Goal: Task Accomplishment & Management: Manage account settings

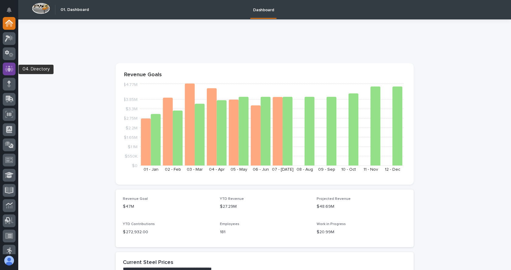
click at [7, 67] on icon at bounding box center [9, 69] width 9 height 6
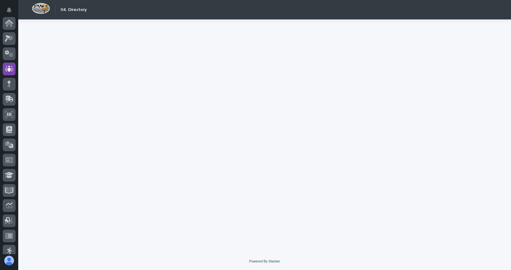
scroll to position [46, 0]
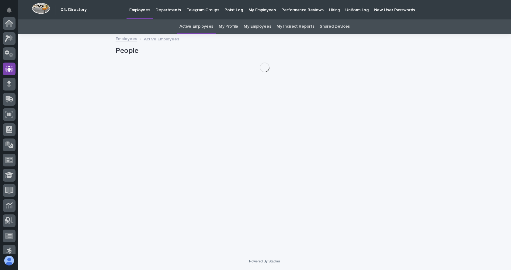
scroll to position [46, 0]
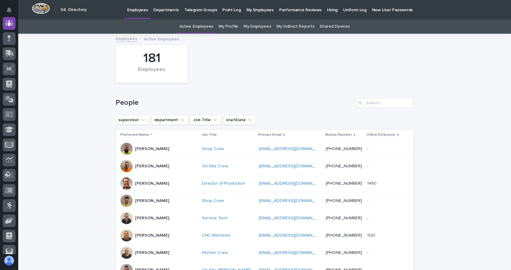
click at [263, 24] on link "My Employees" at bounding box center [257, 26] width 27 height 14
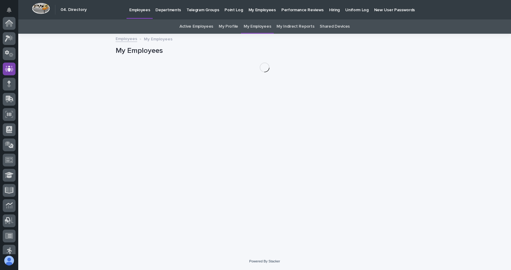
scroll to position [46, 0]
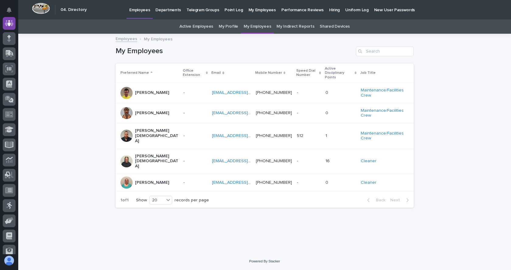
click at [141, 154] on p "[PERSON_NAME][DEMOGRAPHIC_DATA]" at bounding box center [157, 161] width 44 height 15
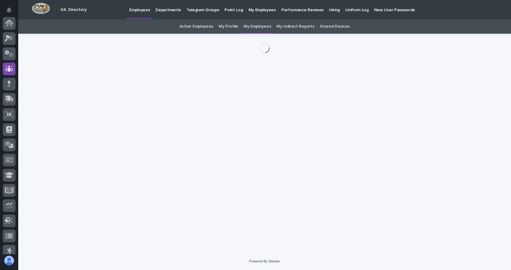
scroll to position [46, 0]
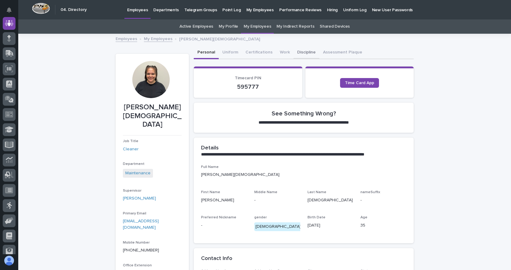
click at [305, 53] on button "Discipline" at bounding box center [307, 53] width 26 height 13
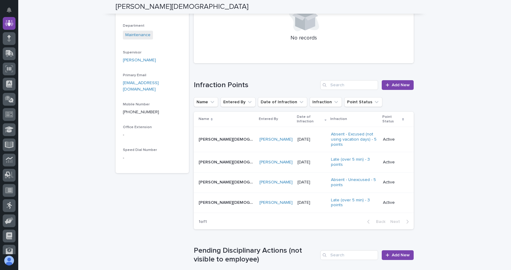
scroll to position [152, 0]
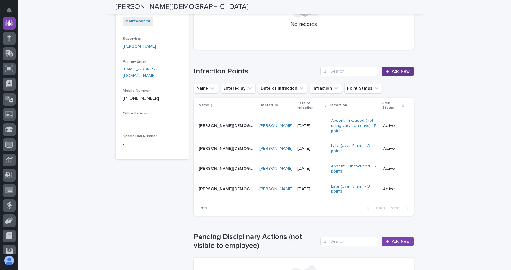
click at [394, 71] on span "Add New" at bounding box center [401, 71] width 18 height 4
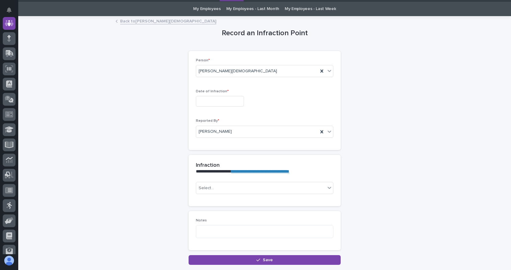
scroll to position [30, 0]
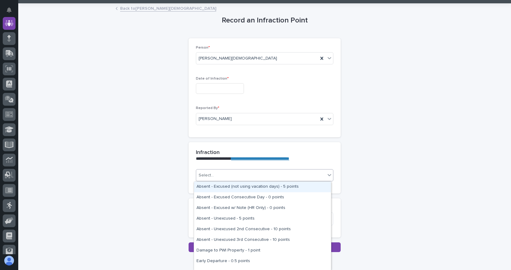
click at [326, 177] on icon at bounding box center [329, 175] width 6 height 6
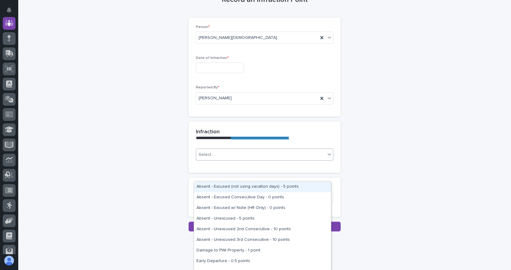
scroll to position [60, 0]
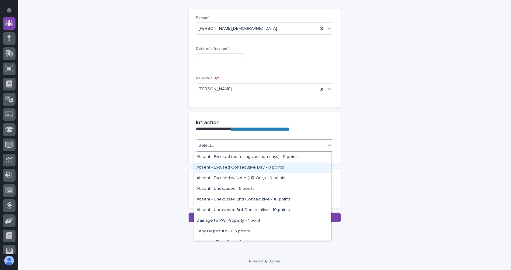
click at [412, 91] on div "**********" at bounding box center [265, 106] width 304 height 264
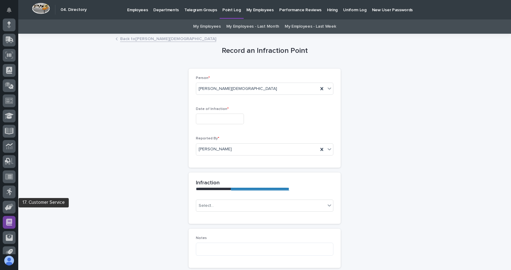
scroll to position [67, 0]
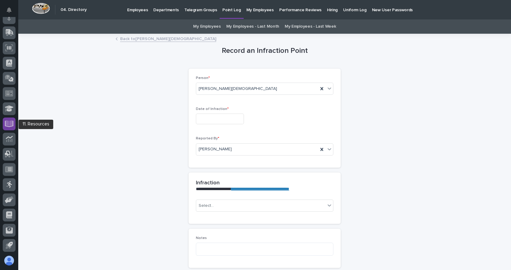
click at [7, 124] on icon at bounding box center [9, 123] width 7 height 6
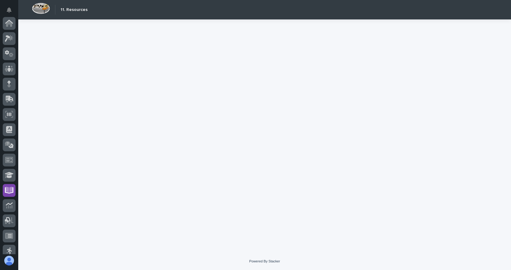
scroll to position [67, 0]
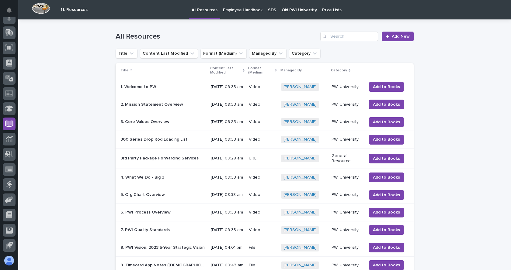
click at [247, 8] on p "Employee Handbook" at bounding box center [243, 6] width 40 height 13
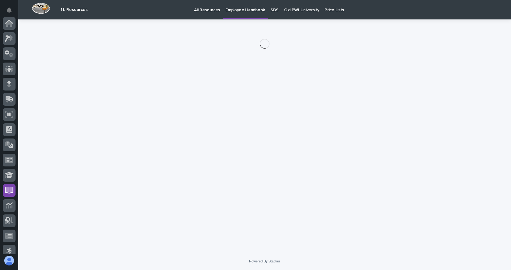
scroll to position [67, 0]
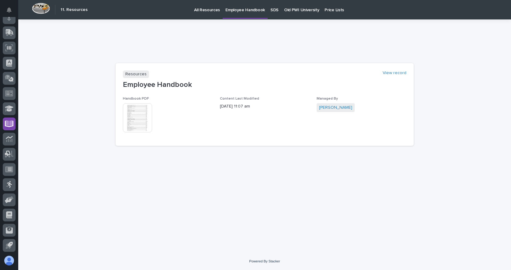
click at [131, 117] on img at bounding box center [137, 117] width 29 height 29
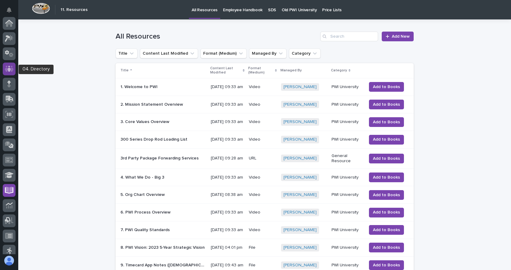
click at [7, 66] on icon at bounding box center [9, 69] width 9 height 6
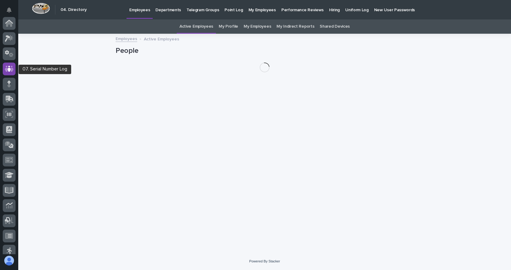
scroll to position [46, 0]
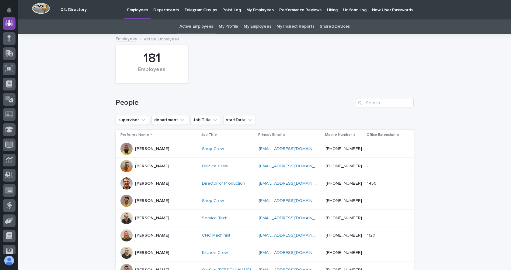
click at [253, 26] on link "My Employees" at bounding box center [257, 26] width 27 height 14
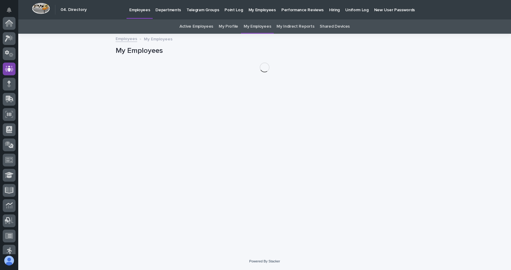
scroll to position [46, 0]
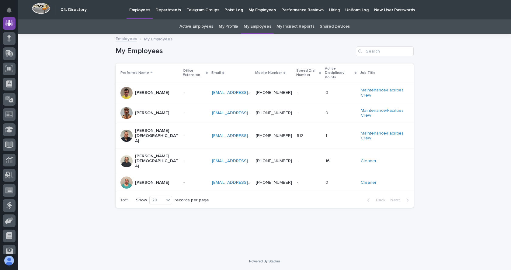
click at [141, 154] on p "[PERSON_NAME][DEMOGRAPHIC_DATA]" at bounding box center [157, 161] width 44 height 15
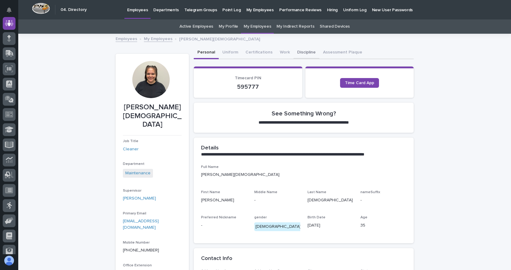
click at [299, 50] on button "Discipline" at bounding box center [307, 53] width 26 height 13
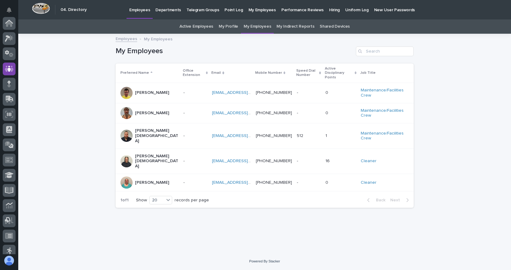
scroll to position [46, 0]
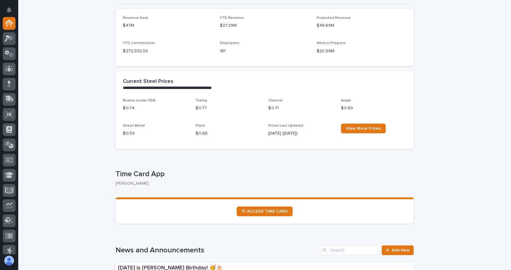
scroll to position [183, 0]
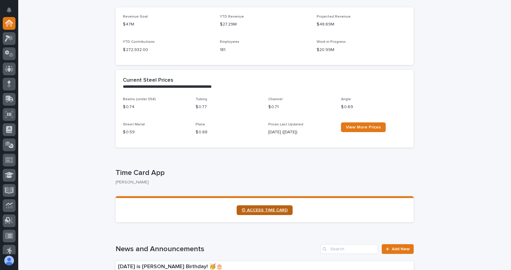
click at [270, 208] on link "⏲ ACCESS TIME CARD" at bounding box center [265, 211] width 56 height 10
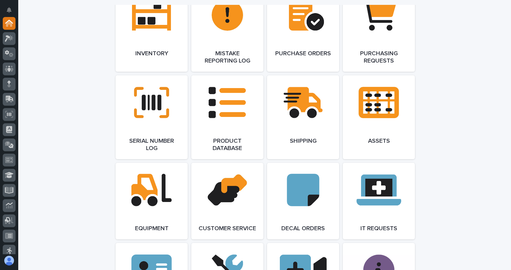
scroll to position [761, 0]
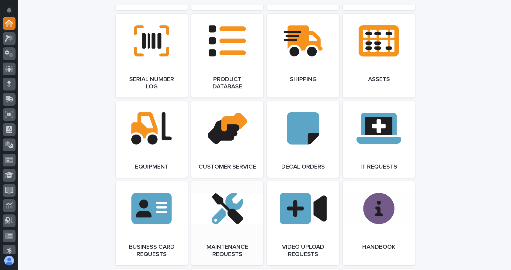
click at [231, 226] on span "Open Link" at bounding box center [228, 223] width 20 height 4
click at [235, 216] on link "Open Link" at bounding box center [227, 224] width 72 height 84
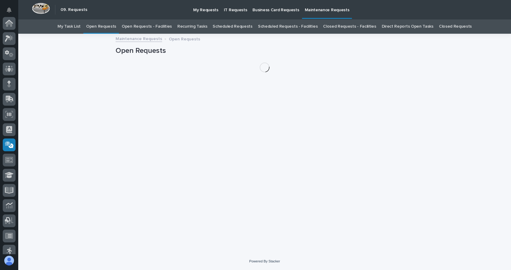
scroll to position [67, 0]
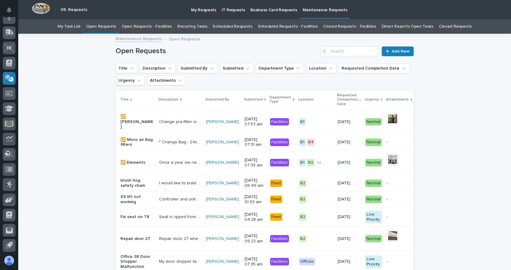
click at [135, 23] on link "Open Requests - Facilities" at bounding box center [147, 26] width 50 height 14
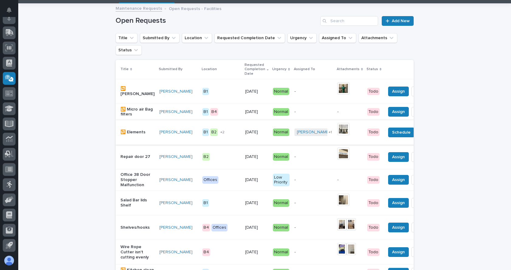
scroll to position [61, 0]
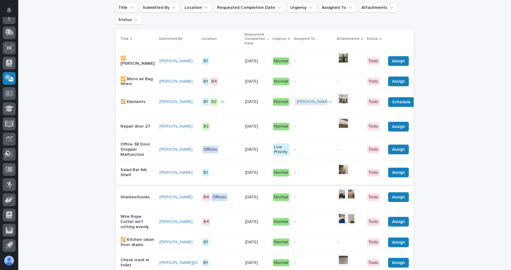
click at [337, 170] on img at bounding box center [343, 170] width 12 height 12
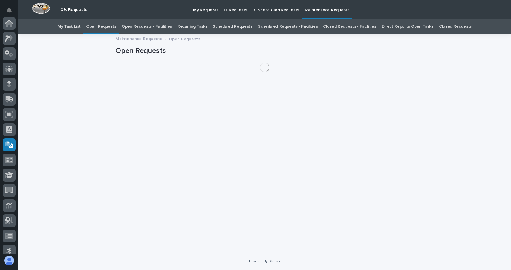
scroll to position [67, 0]
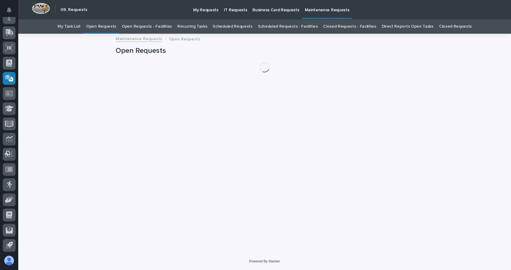
click at [143, 23] on link "Open Requests - Facilities" at bounding box center [147, 26] width 50 height 14
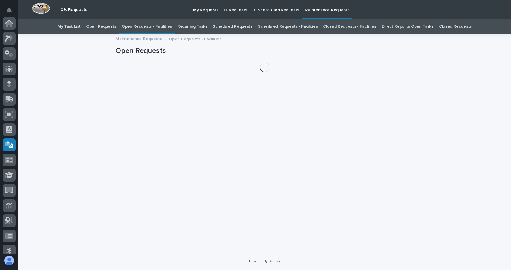
scroll to position [67, 0]
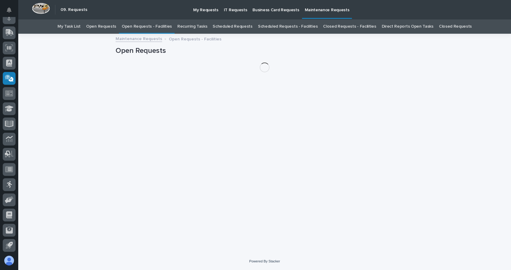
click at [153, 26] on link "Open Requests - Facilities" at bounding box center [147, 26] width 50 height 14
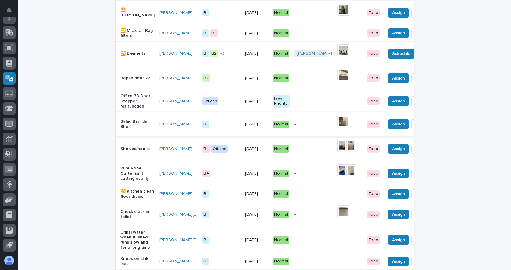
scroll to position [122, 0]
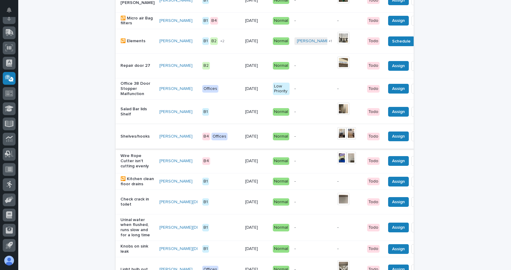
click at [416, 136] on span "Done" at bounding box center [421, 136] width 11 height 7
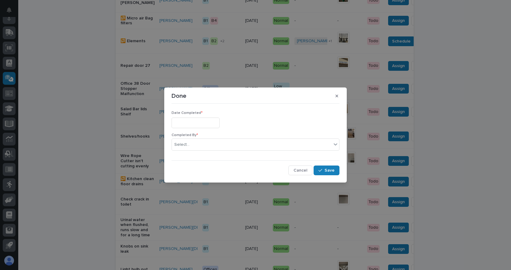
click at [200, 124] on input "text" at bounding box center [196, 123] width 48 height 11
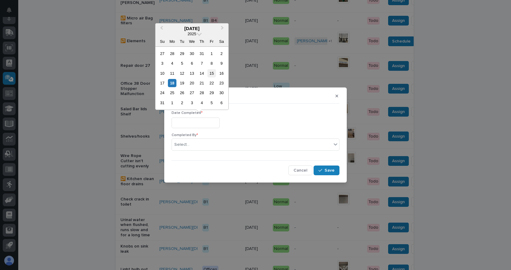
click at [212, 73] on div "15" at bounding box center [211, 73] width 8 height 8
type input "**********"
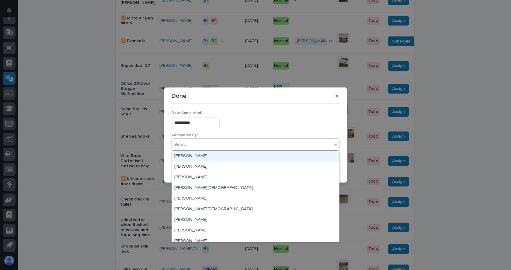
click at [232, 142] on div "Select..." at bounding box center [252, 145] width 160 height 10
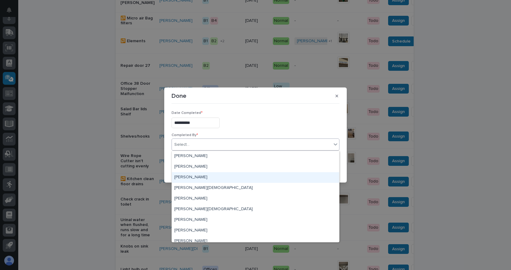
click at [185, 179] on div "[PERSON_NAME]" at bounding box center [255, 177] width 167 height 11
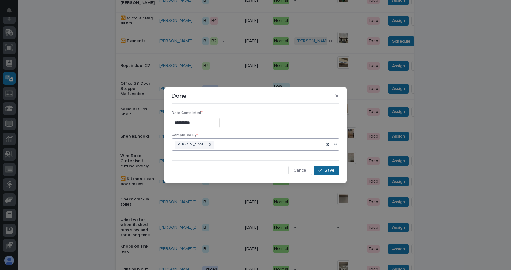
click at [328, 171] on span "Save" at bounding box center [330, 170] width 10 height 5
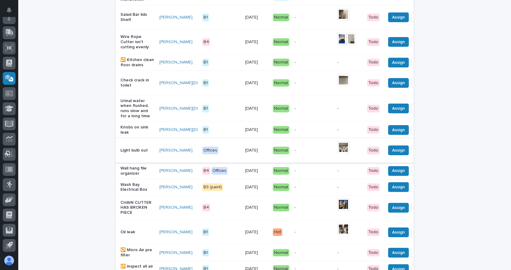
scroll to position [225, 0]
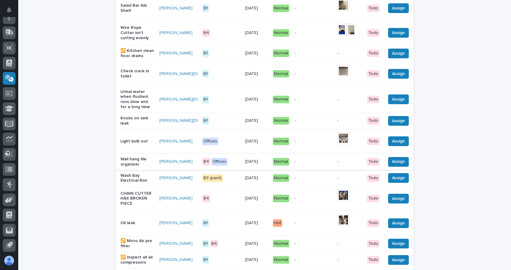
click at [416, 165] on span "Done" at bounding box center [421, 161] width 11 height 7
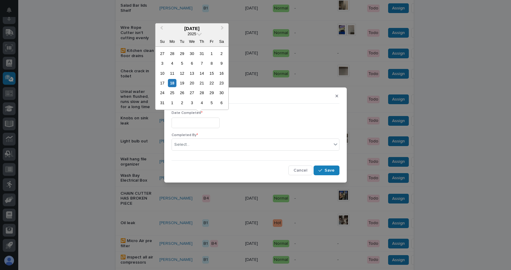
click at [193, 123] on input "text" at bounding box center [196, 123] width 48 height 11
click at [212, 72] on div "15" at bounding box center [211, 73] width 8 height 8
type input "**********"
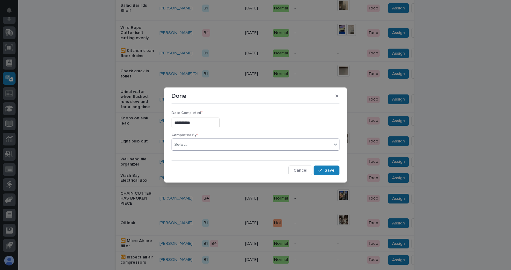
click at [222, 144] on div "Select..." at bounding box center [252, 145] width 160 height 10
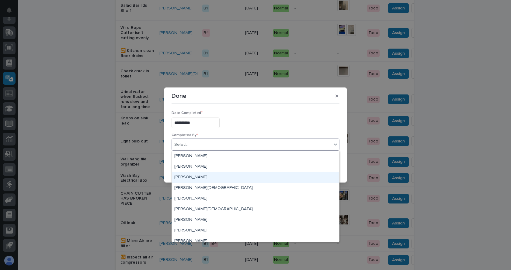
click at [180, 177] on div "[PERSON_NAME]" at bounding box center [255, 177] width 167 height 11
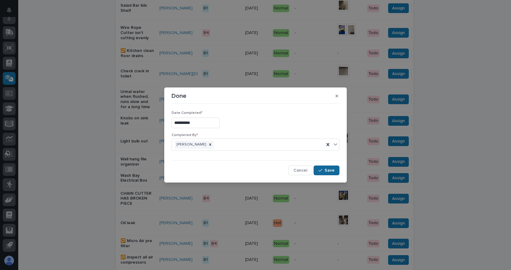
click at [332, 166] on button "Save" at bounding box center [327, 171] width 26 height 10
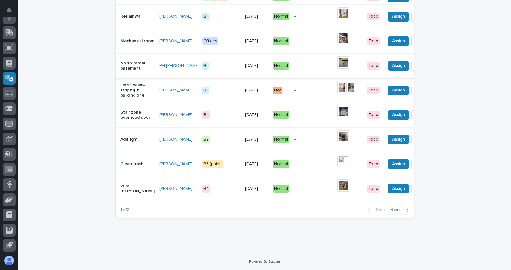
scroll to position [613, 0]
click at [406, 209] on icon "button" at bounding box center [407, 210] width 3 height 5
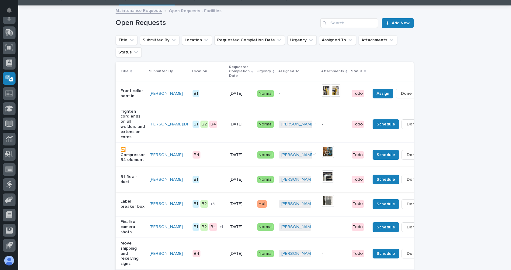
scroll to position [26, 0]
